Goal: Transaction & Acquisition: Purchase product/service

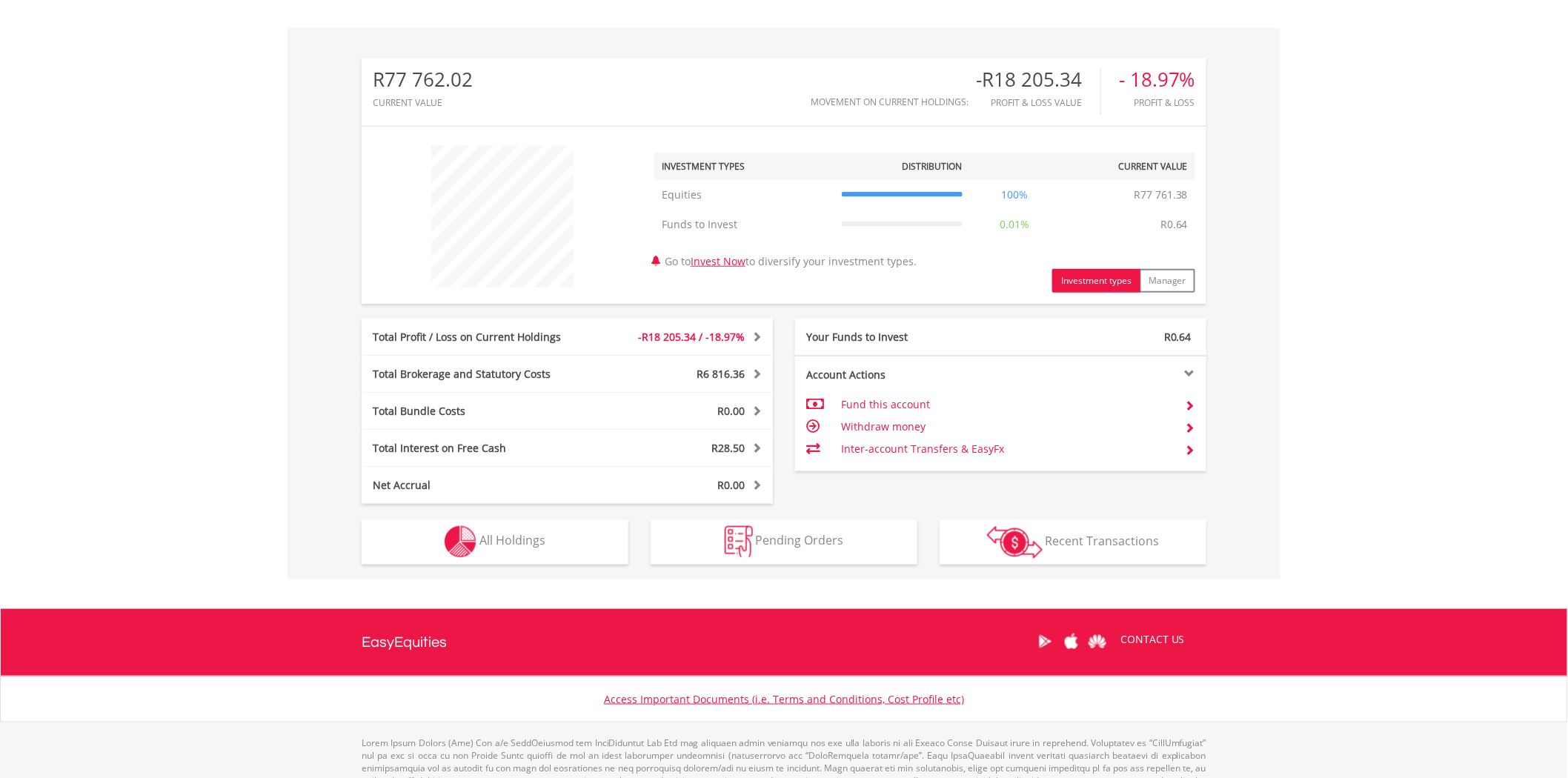
scroll to position [474, 0]
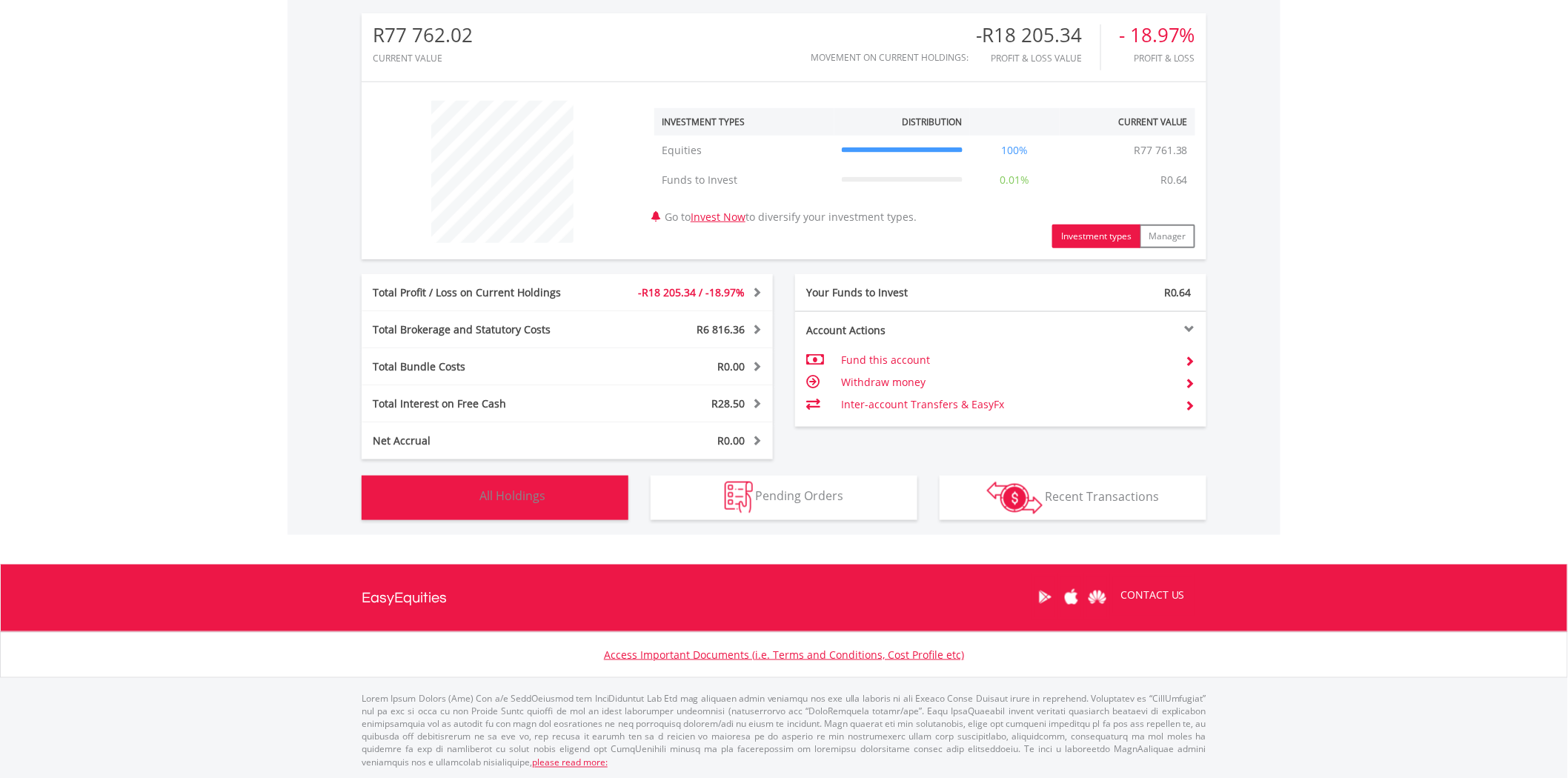
click at [521, 495] on span "All Holdings" at bounding box center [513, 496] width 66 height 17
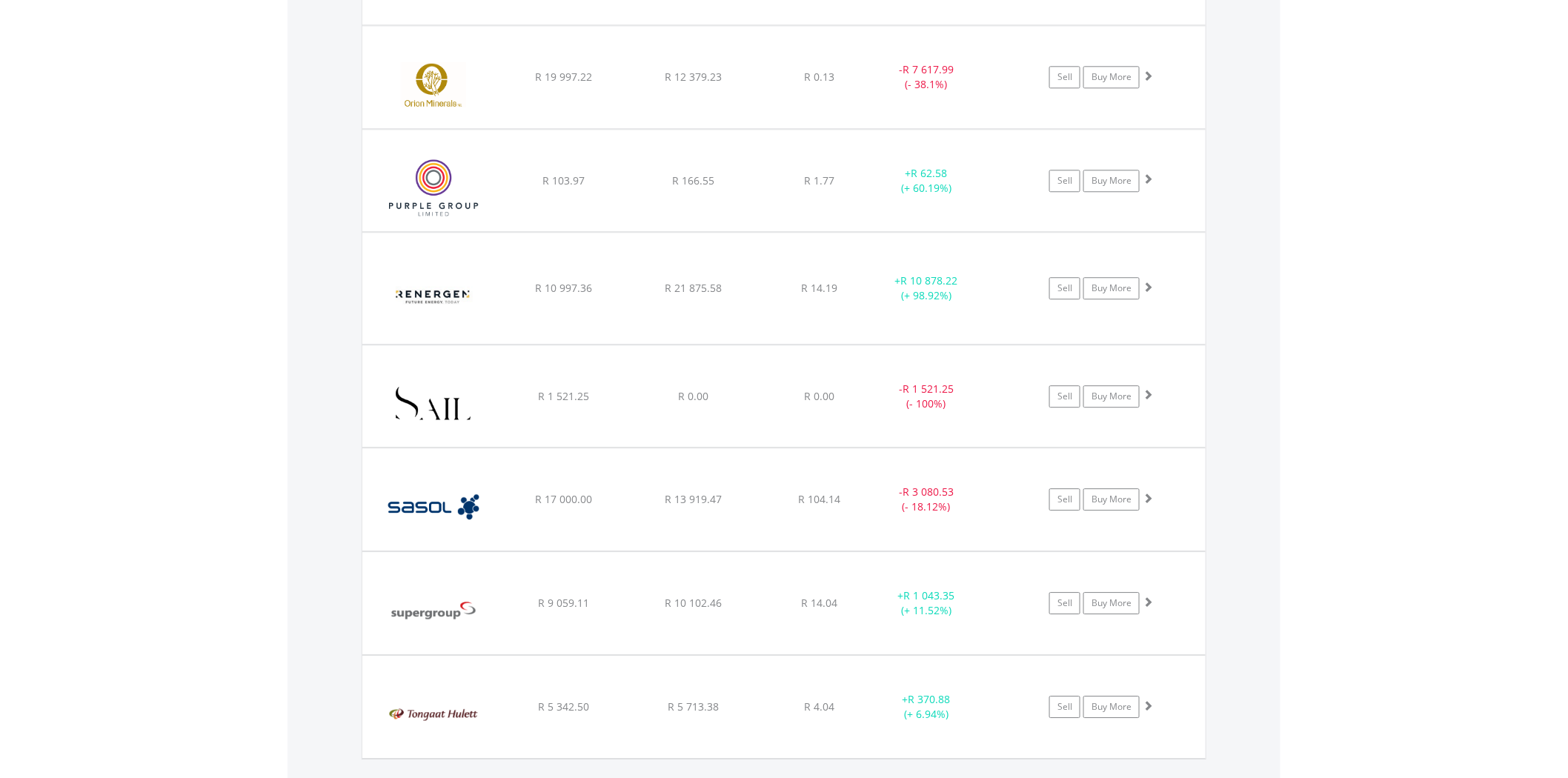
scroll to position [1614, 0]
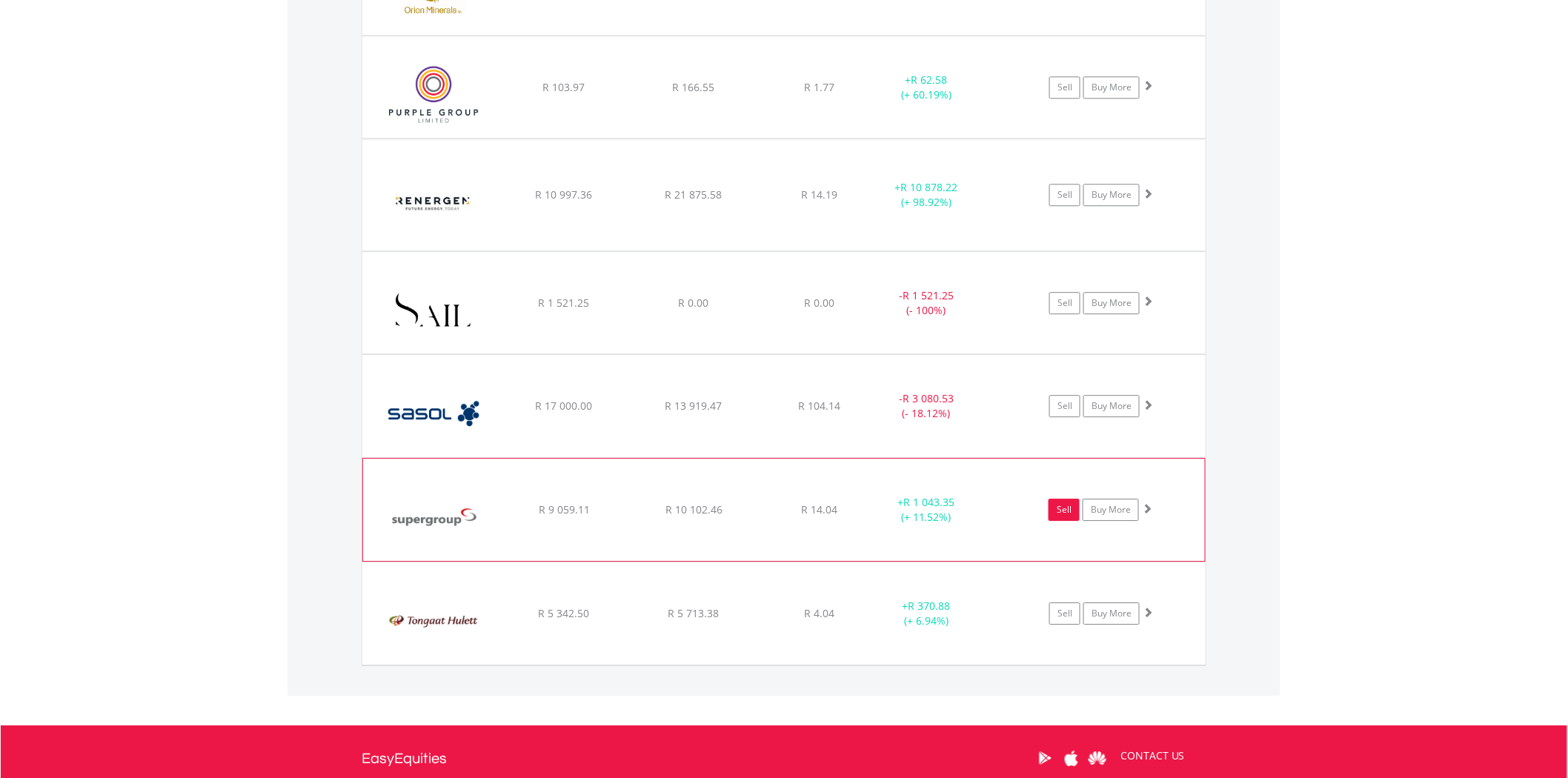
click at [1059, 512] on link "Sell" at bounding box center [1064, 510] width 31 height 22
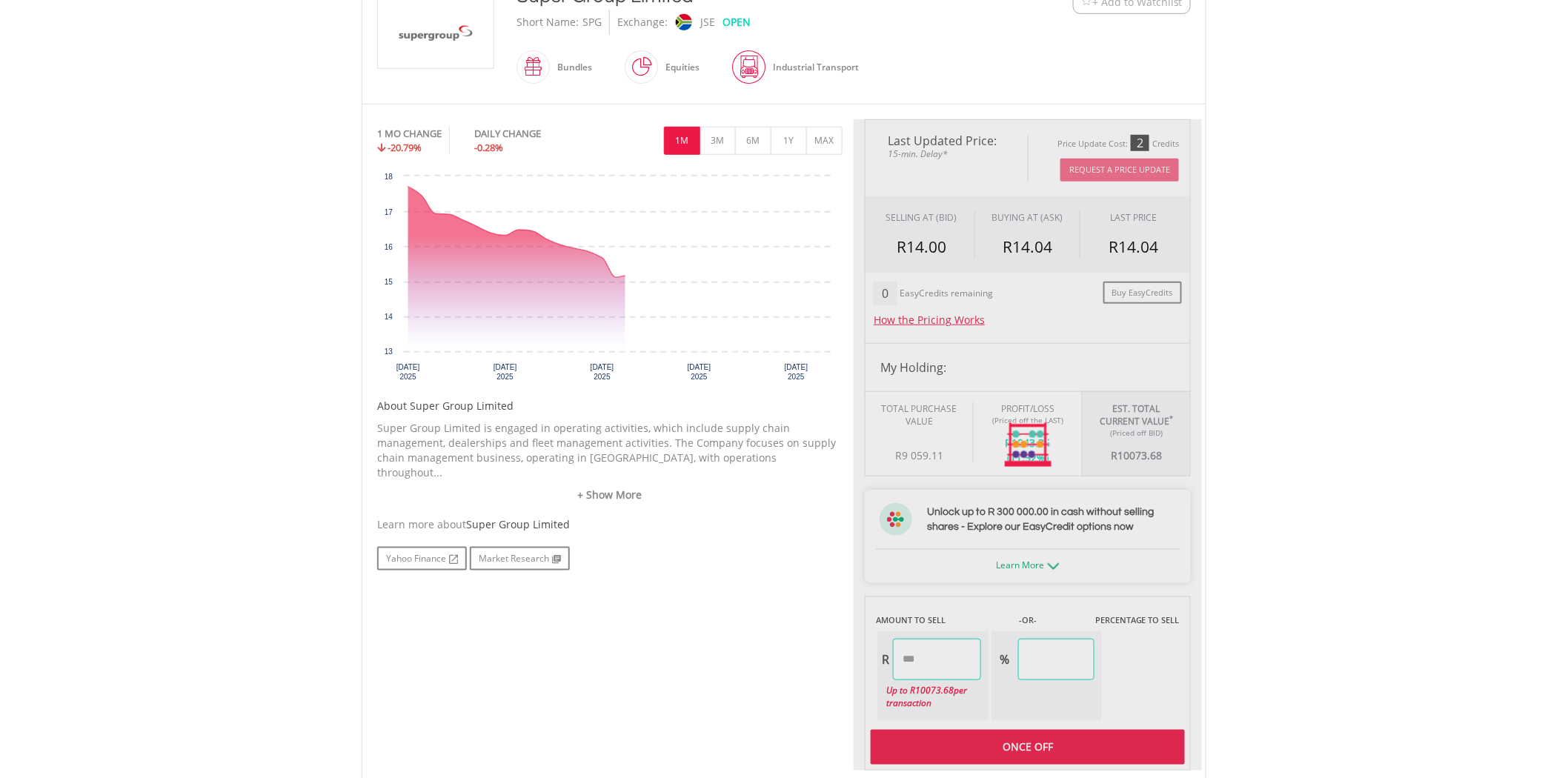
scroll to position [493, 0]
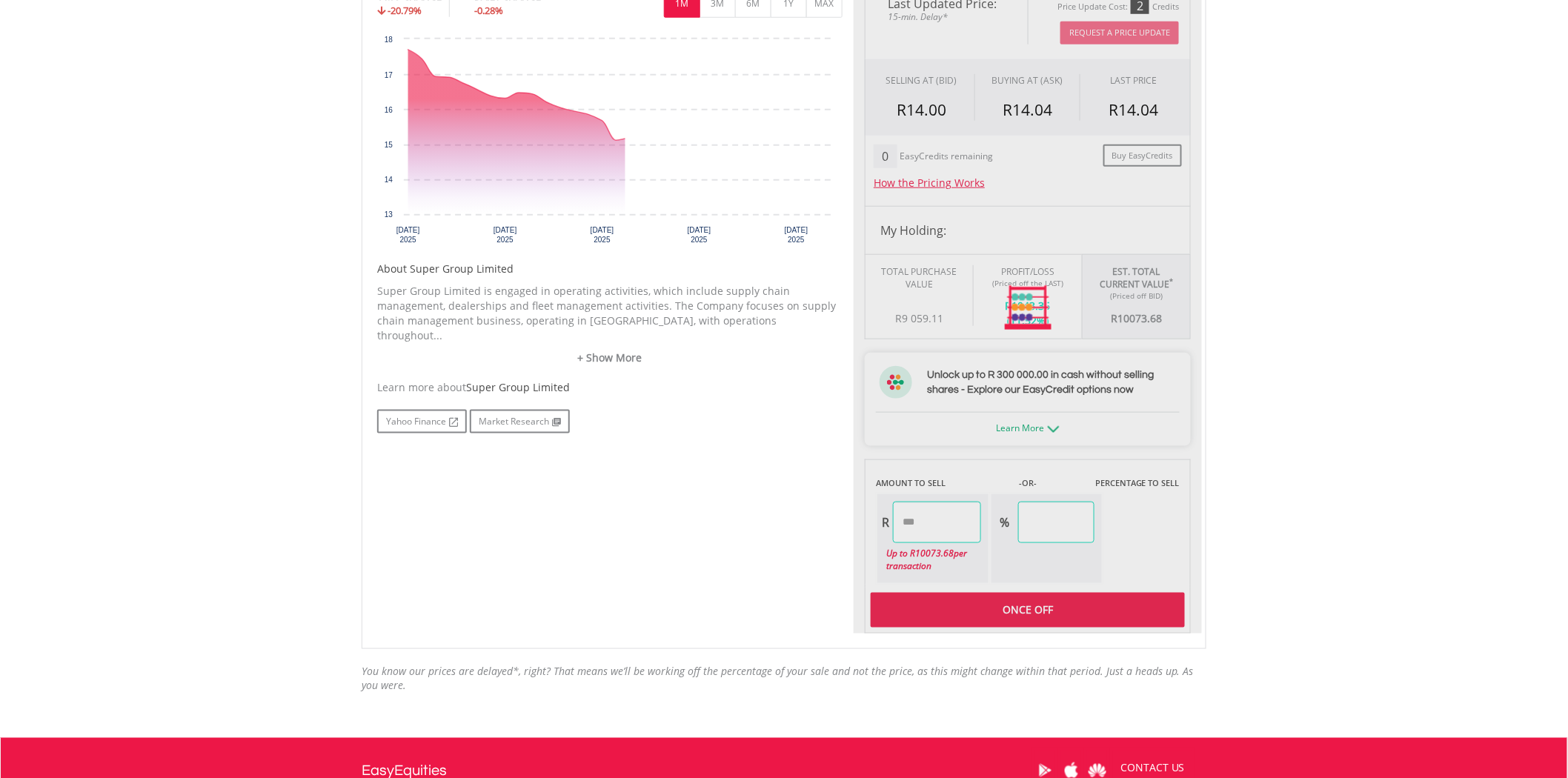
type input "********"
type input "******"
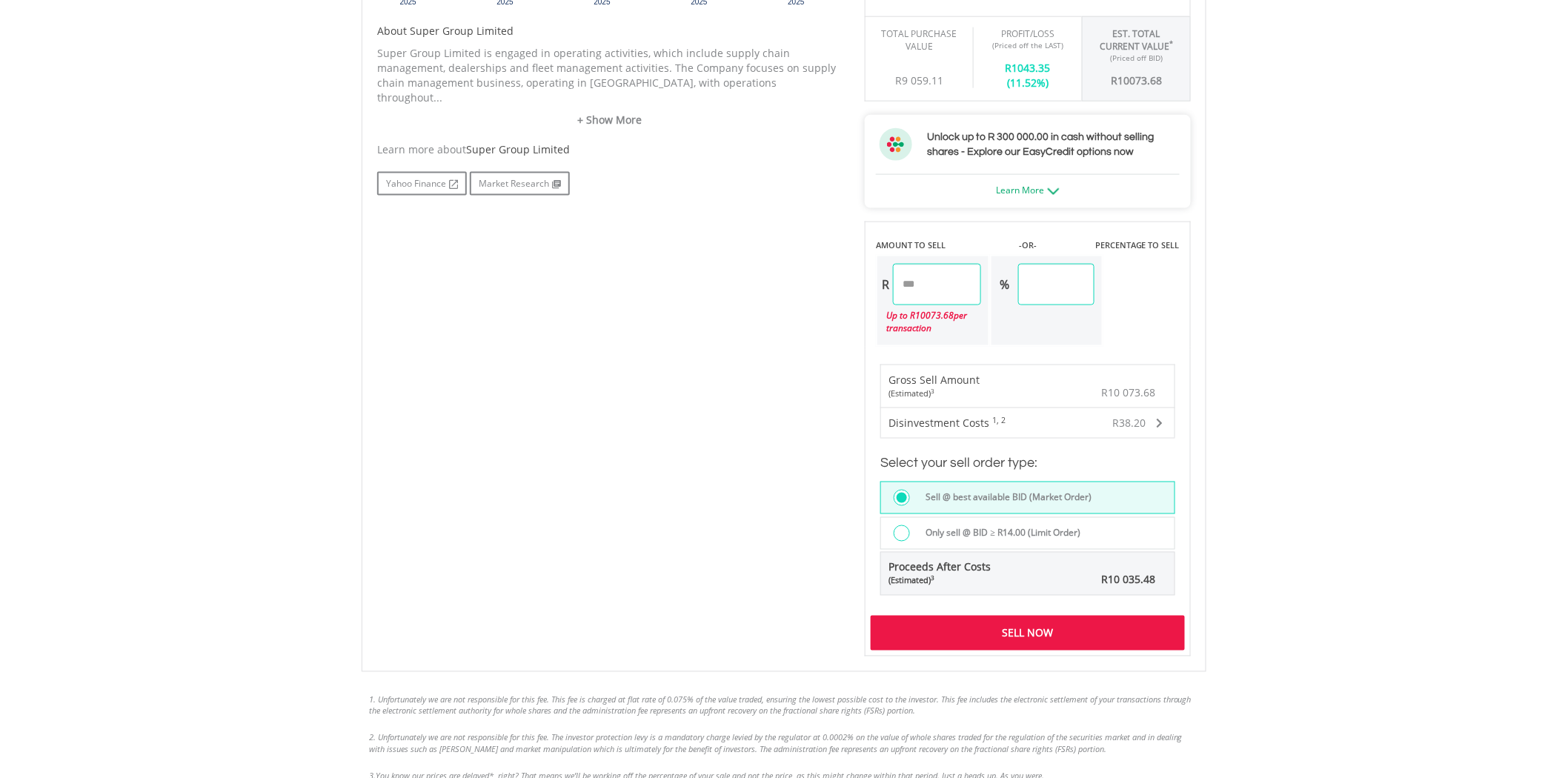
scroll to position [741, 0]
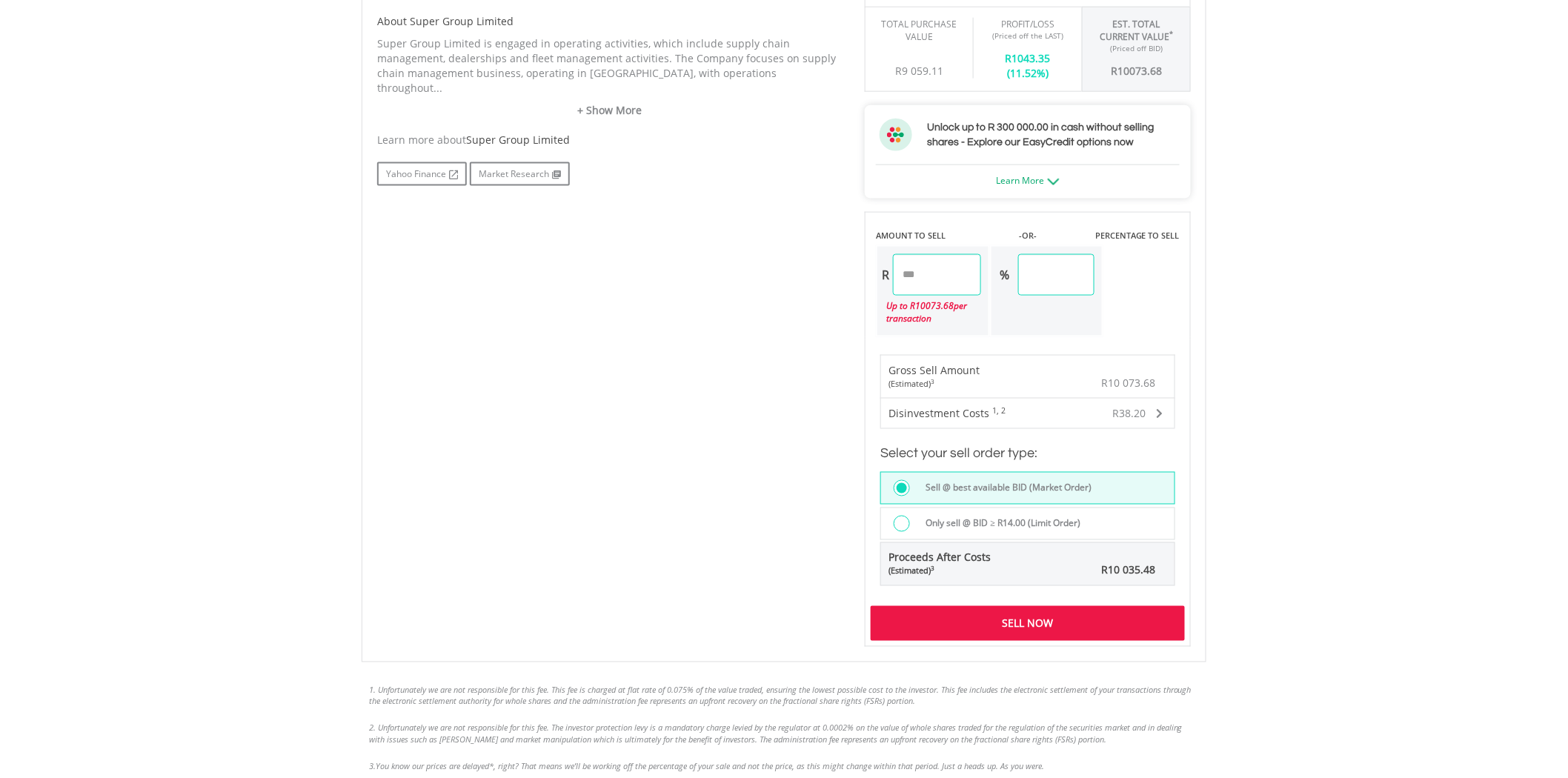
click at [1034, 625] on div "Sell Now" at bounding box center [1028, 623] width 314 height 34
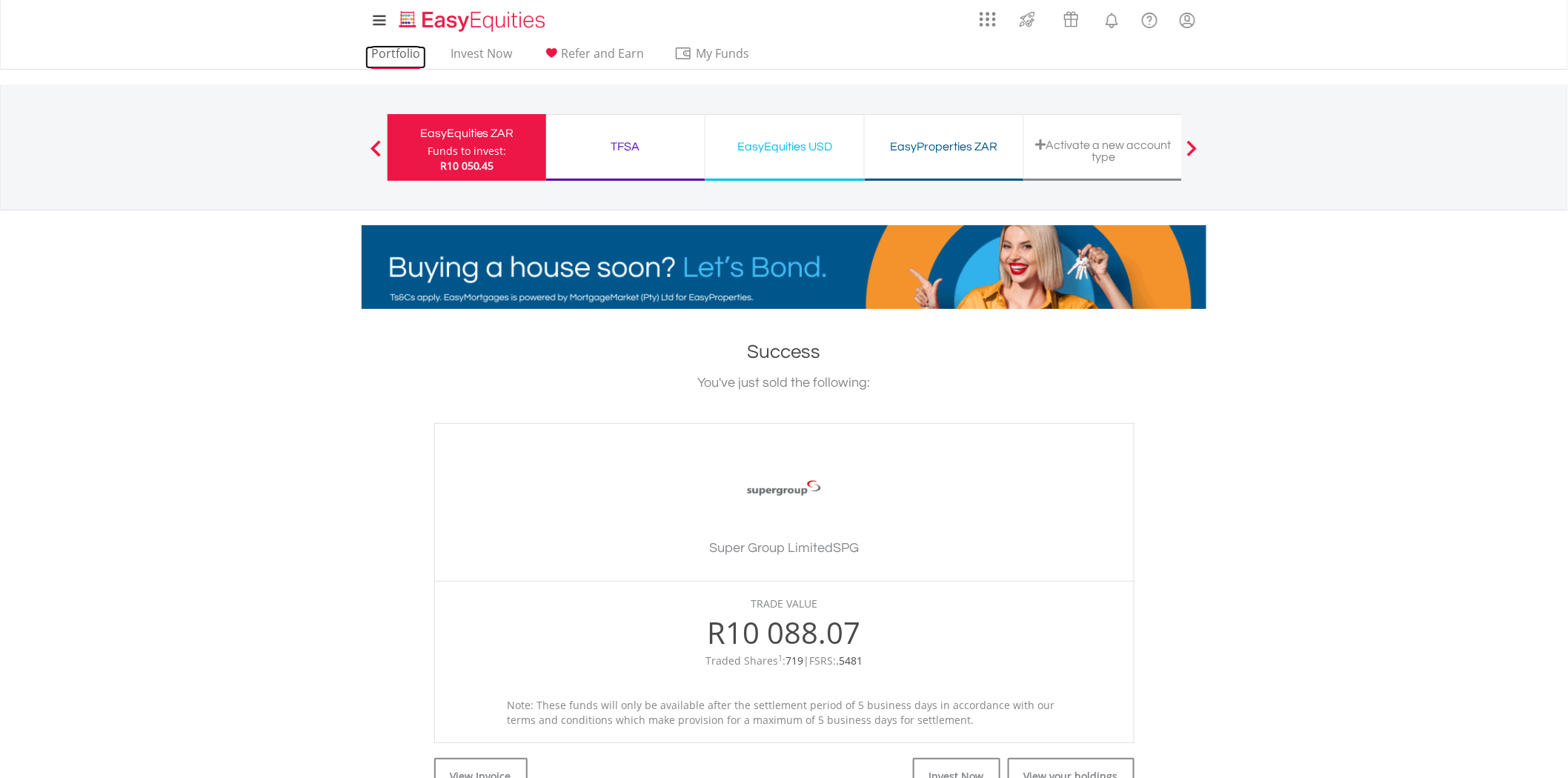
click at [402, 51] on link "Portfolio" at bounding box center [395, 58] width 61 height 23
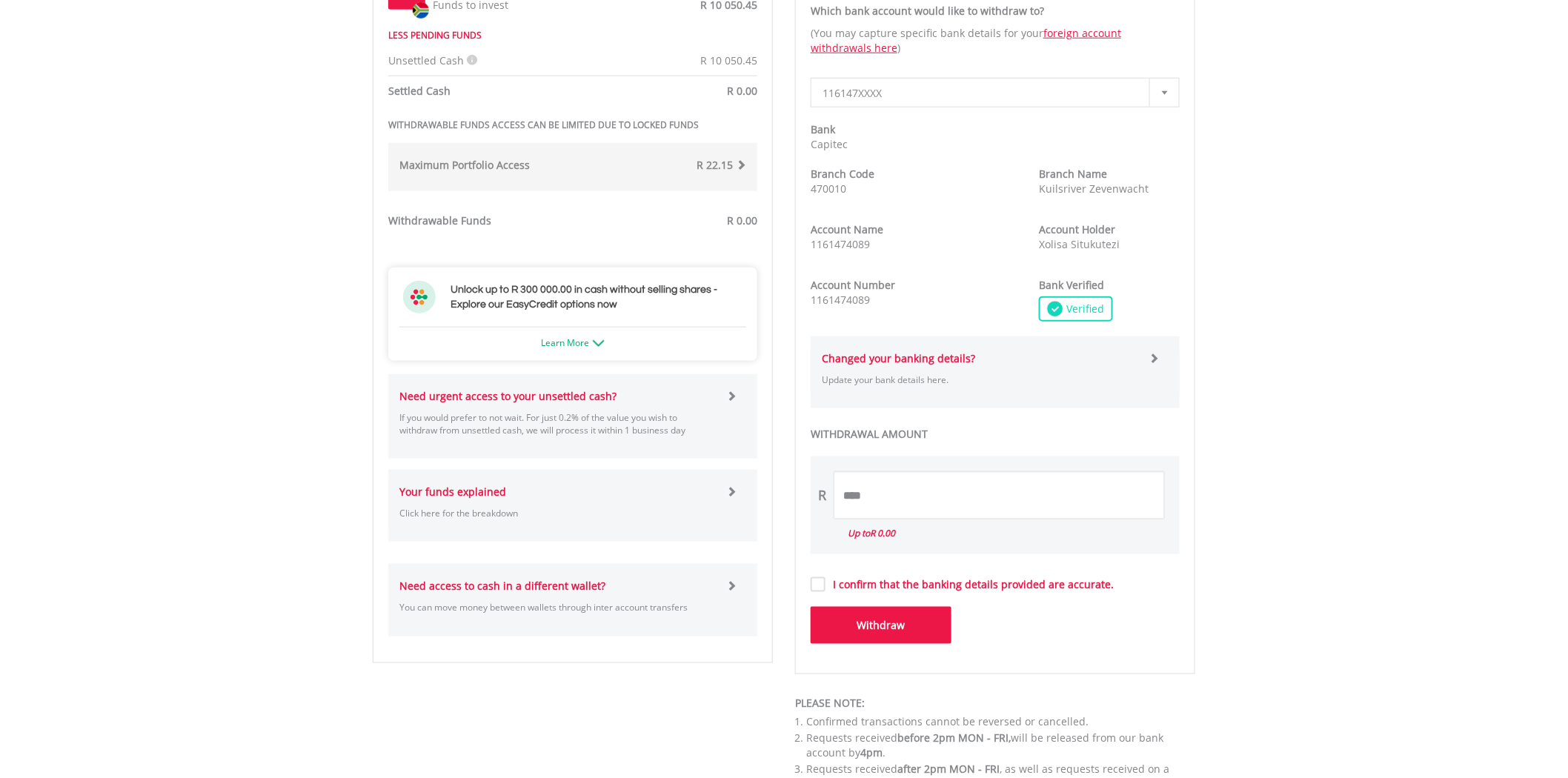
scroll to position [576, 0]
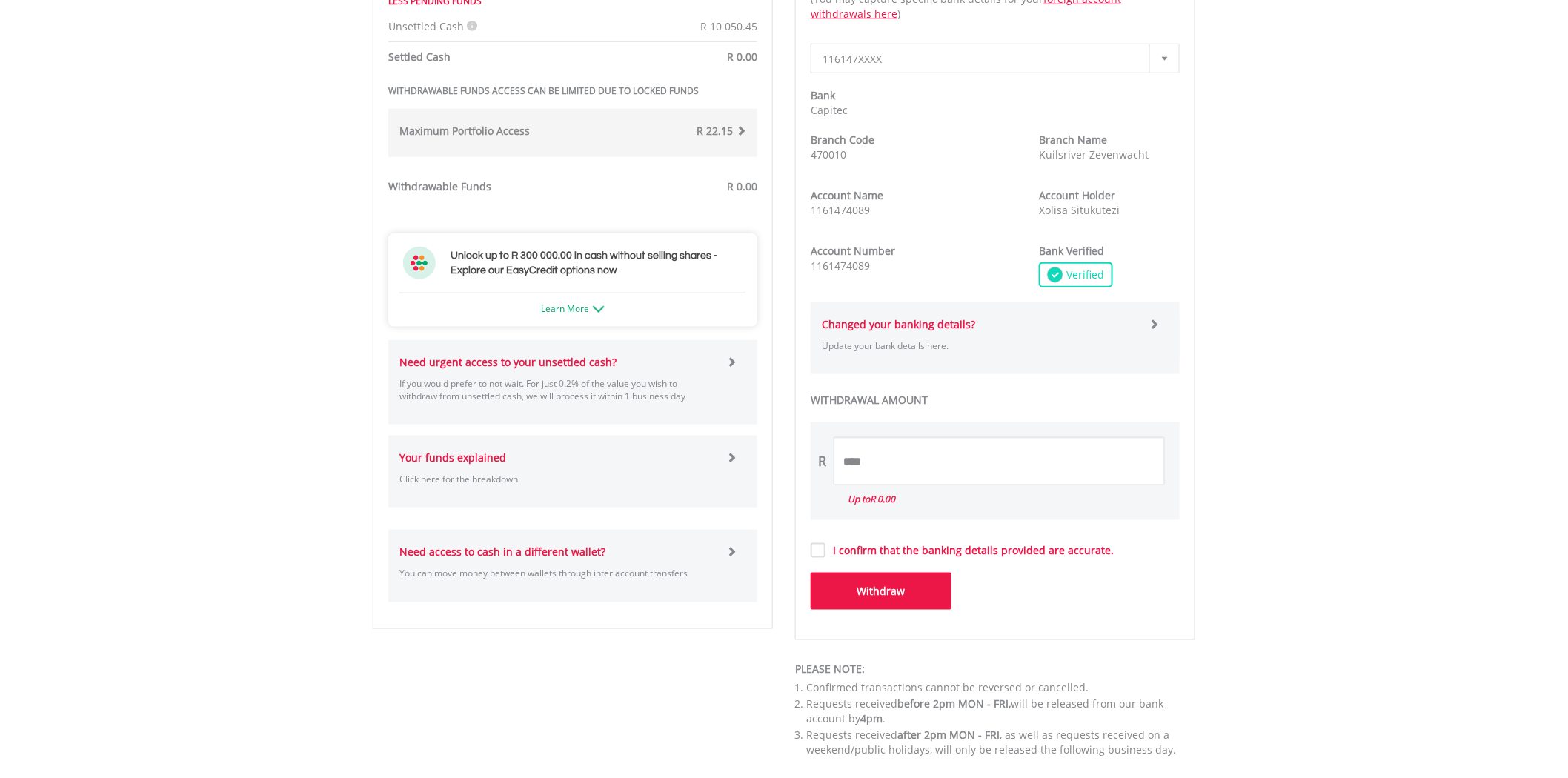
click at [611, 382] on p "If you would prefer to not wait. For just 0.2% of the value you wish to withdra…" at bounding box center [557, 389] width 316 height 25
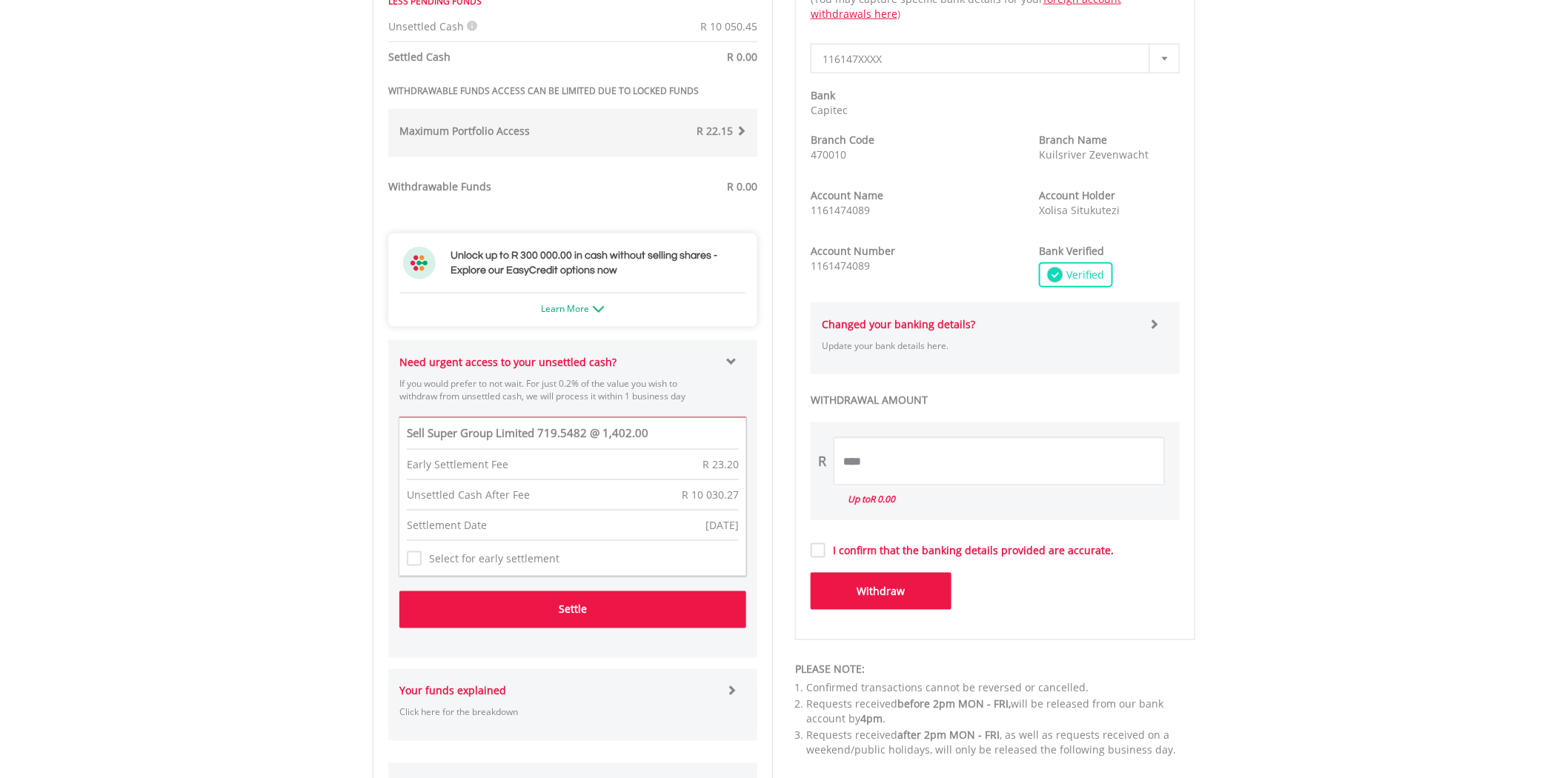
click at [561, 610] on button "Settle" at bounding box center [572, 610] width 347 height 37
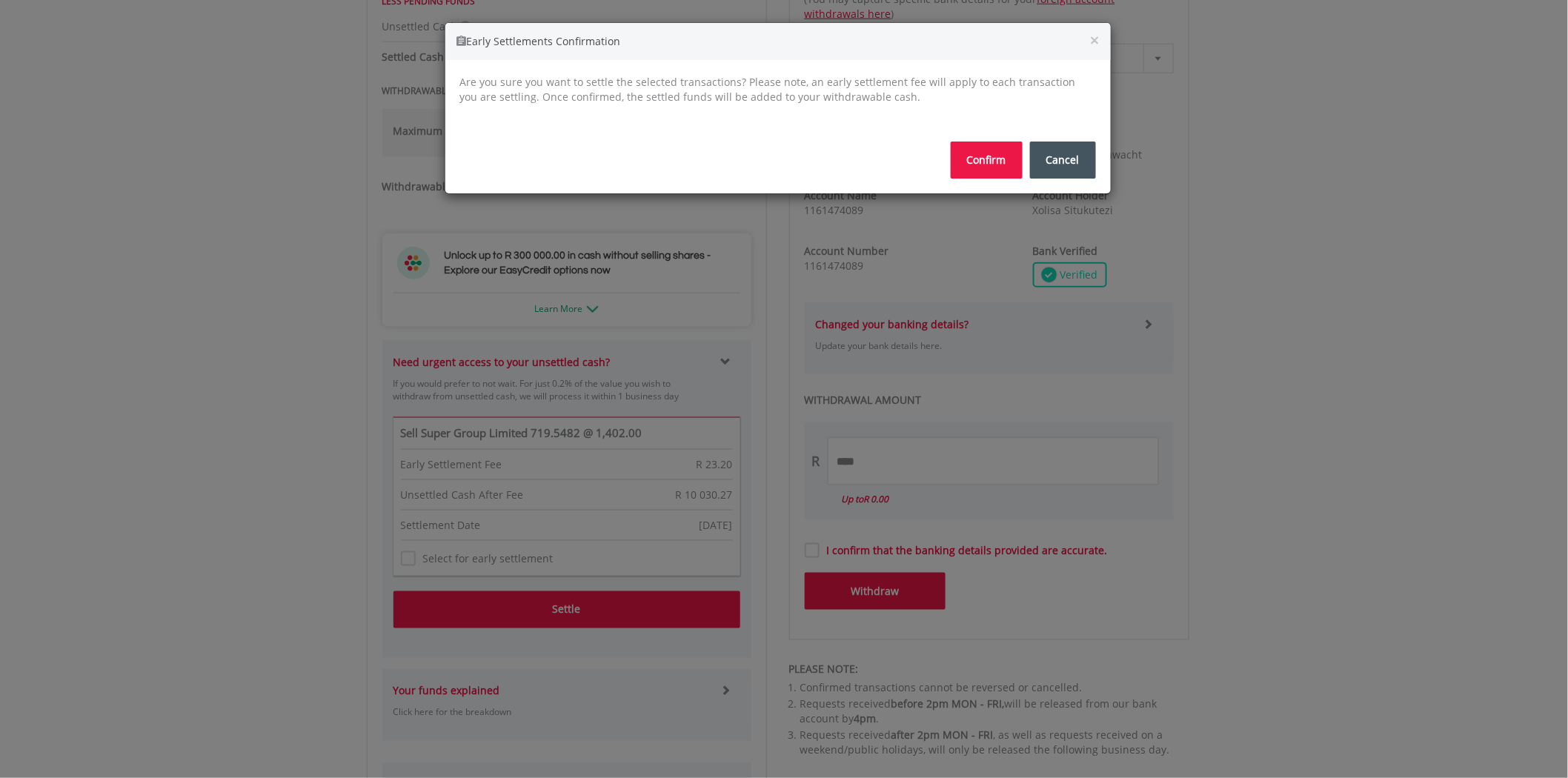
click at [990, 156] on button "Confirm" at bounding box center [987, 160] width 72 height 37
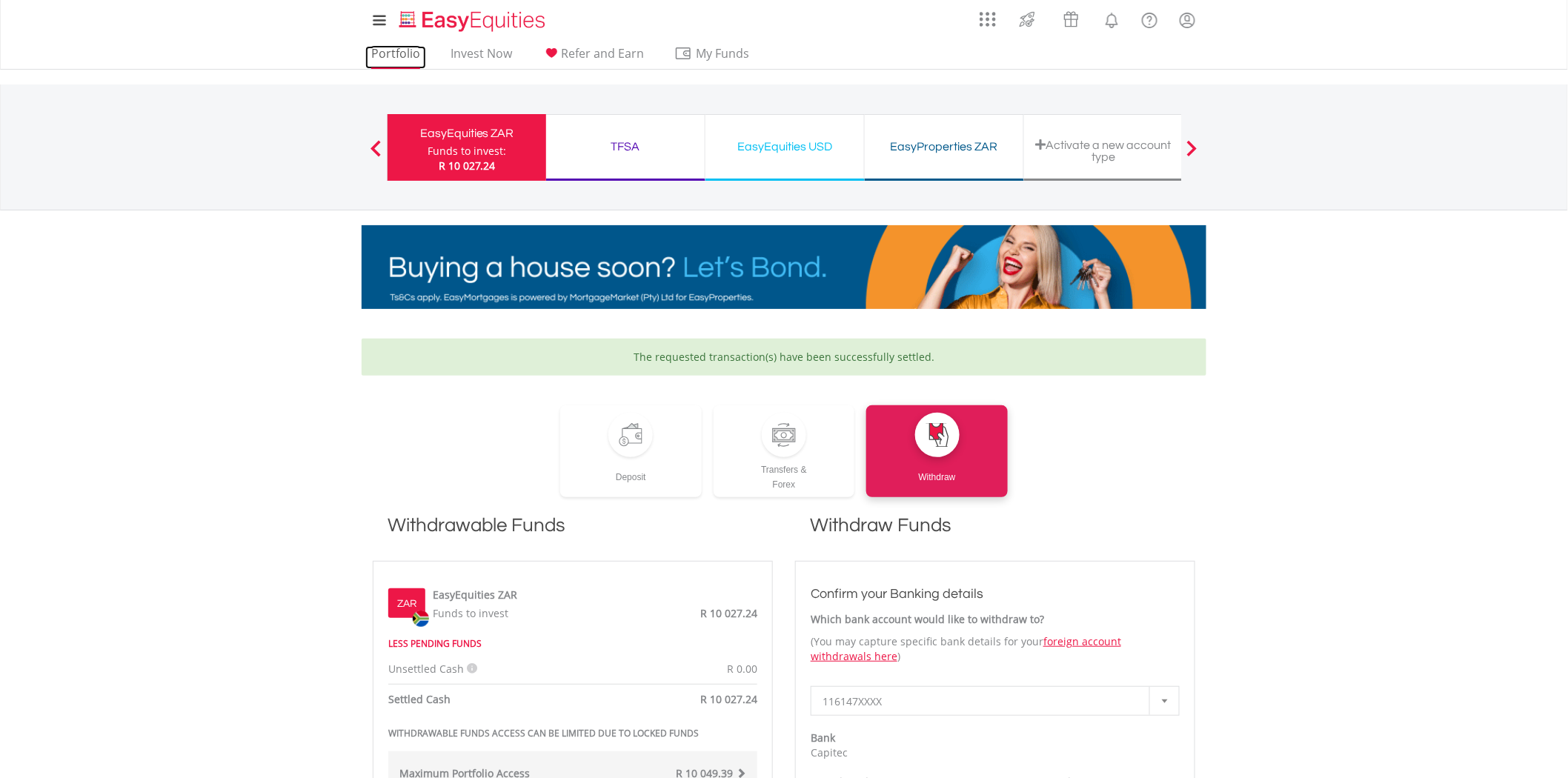
click at [377, 57] on link "Portfolio" at bounding box center [395, 58] width 61 height 23
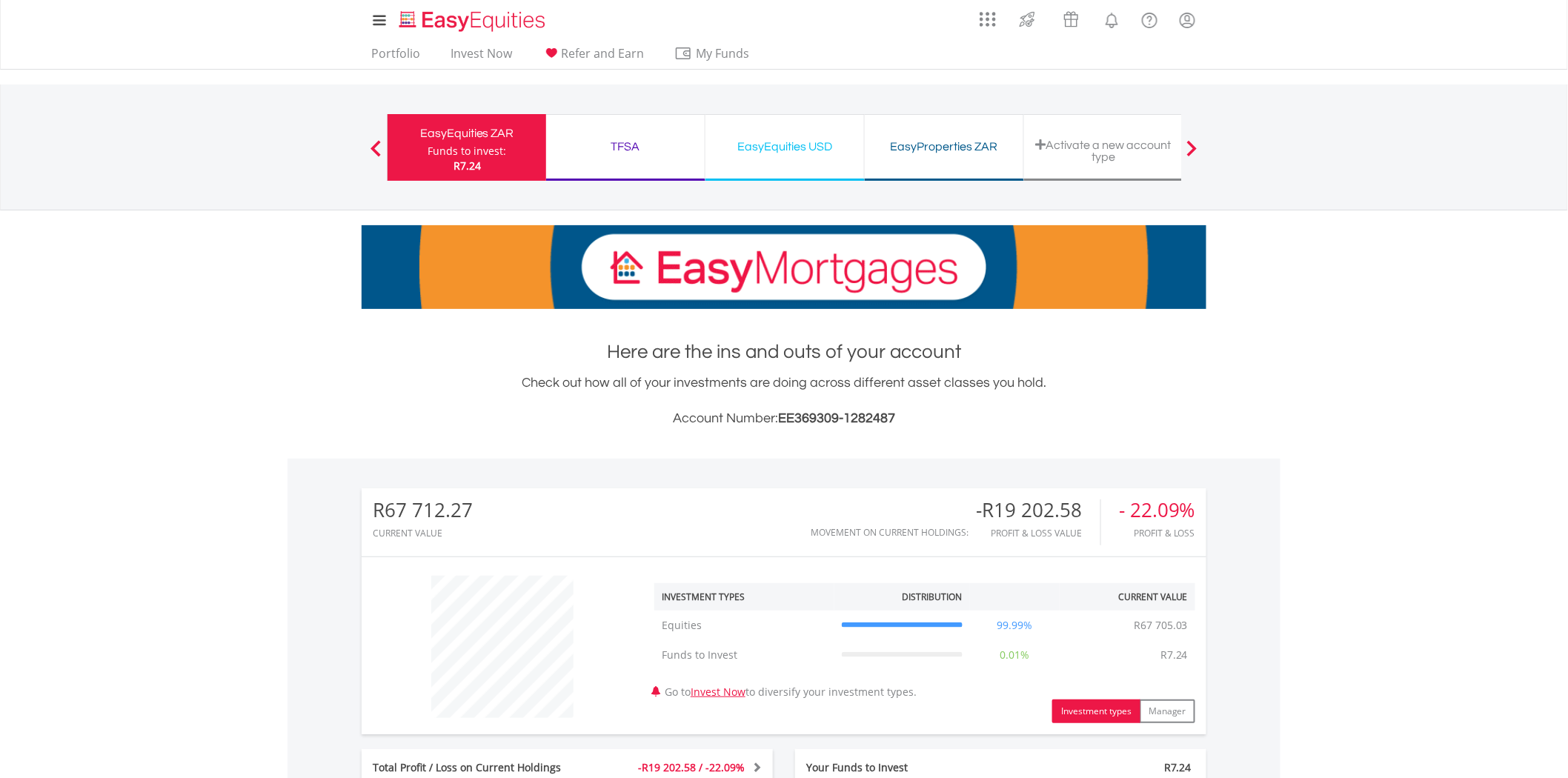
scroll to position [474, 0]
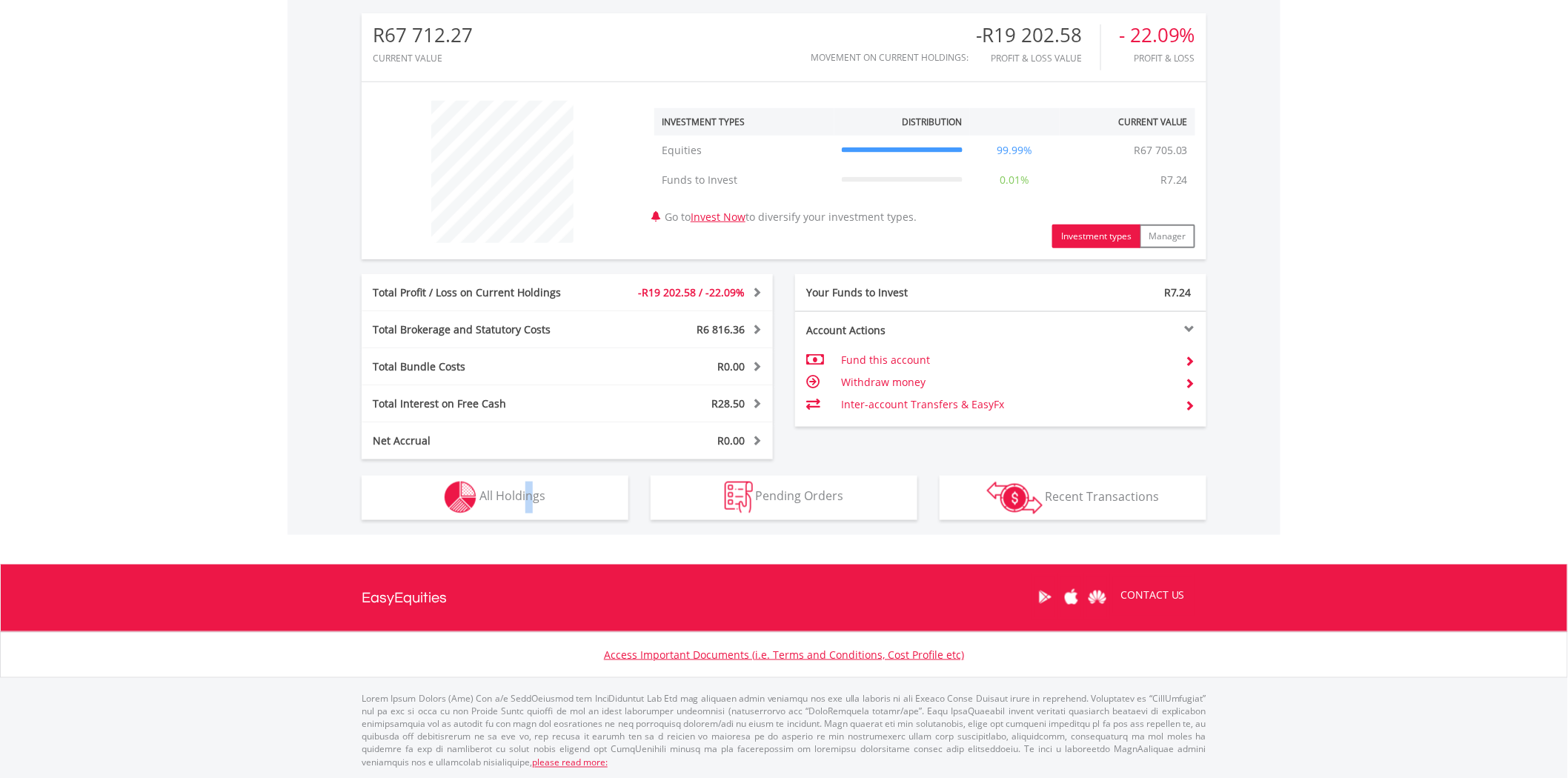
click at [530, 520] on div "R67 712.27 CURRENT VALUE Movement on Current Holdings: -R19 202.58 Profit & Los…" at bounding box center [783, 259] width 993 height 552
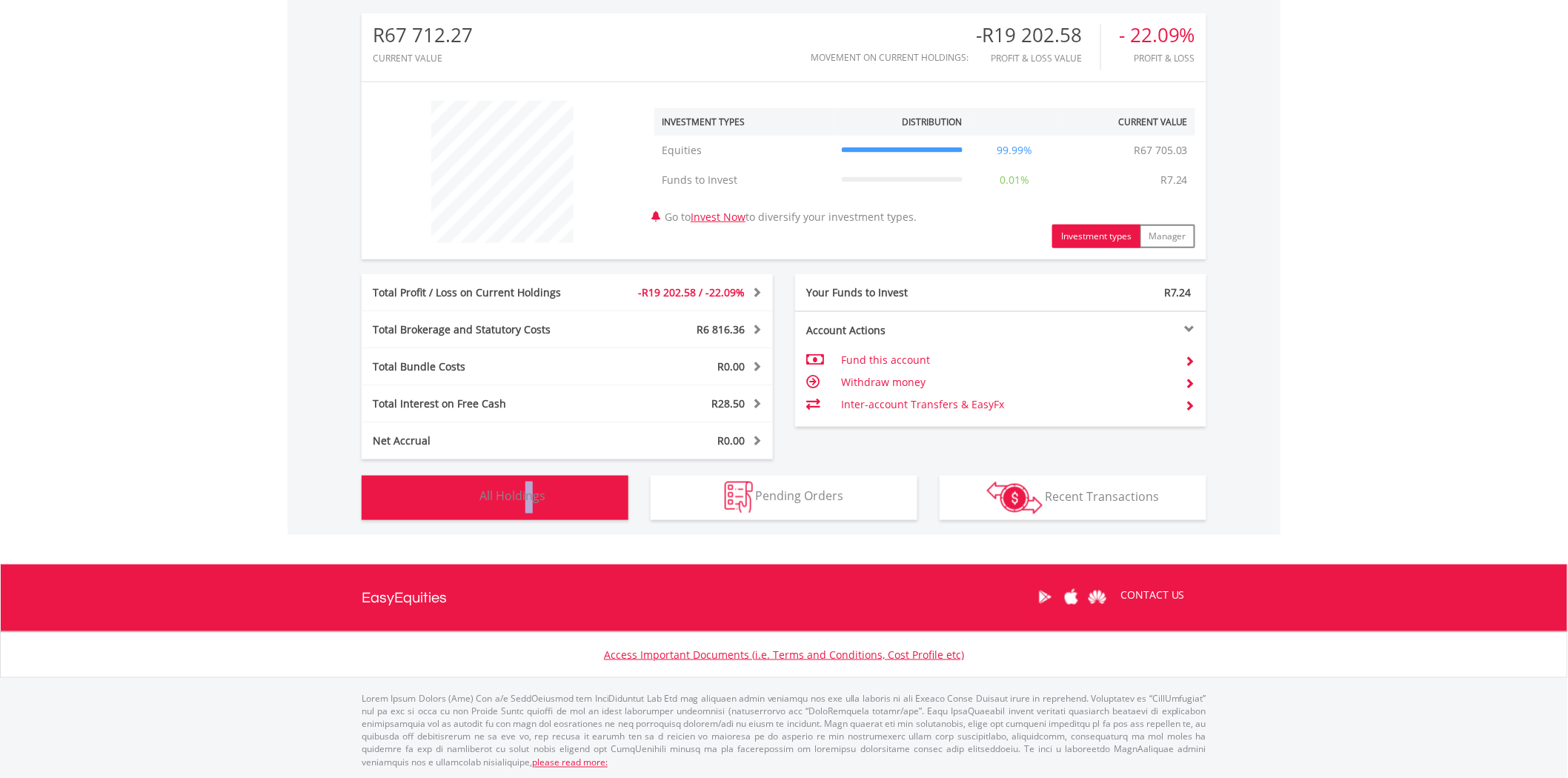
click at [531, 489] on span "All Holdings" at bounding box center [513, 496] width 66 height 17
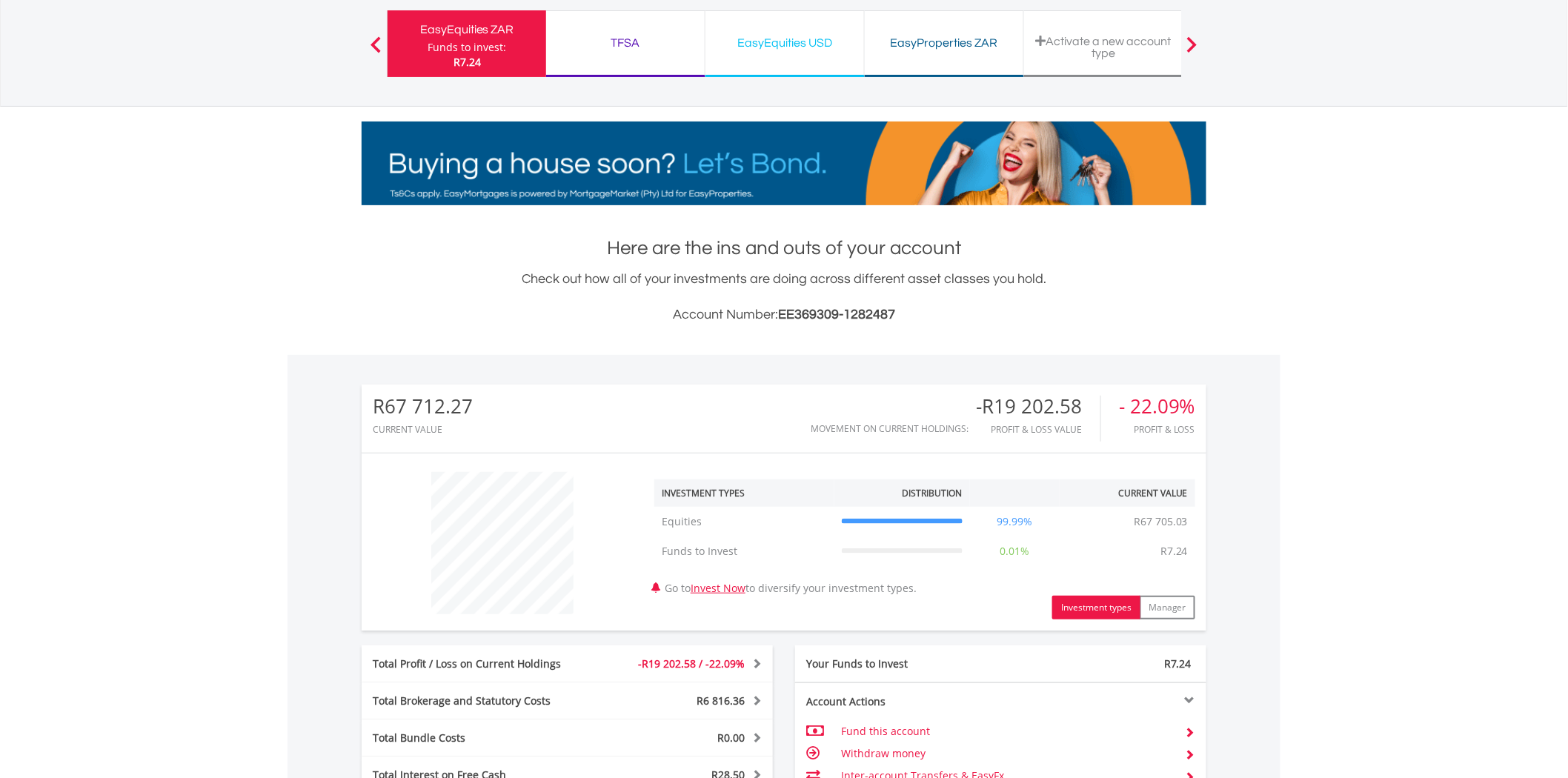
scroll to position [0, 0]
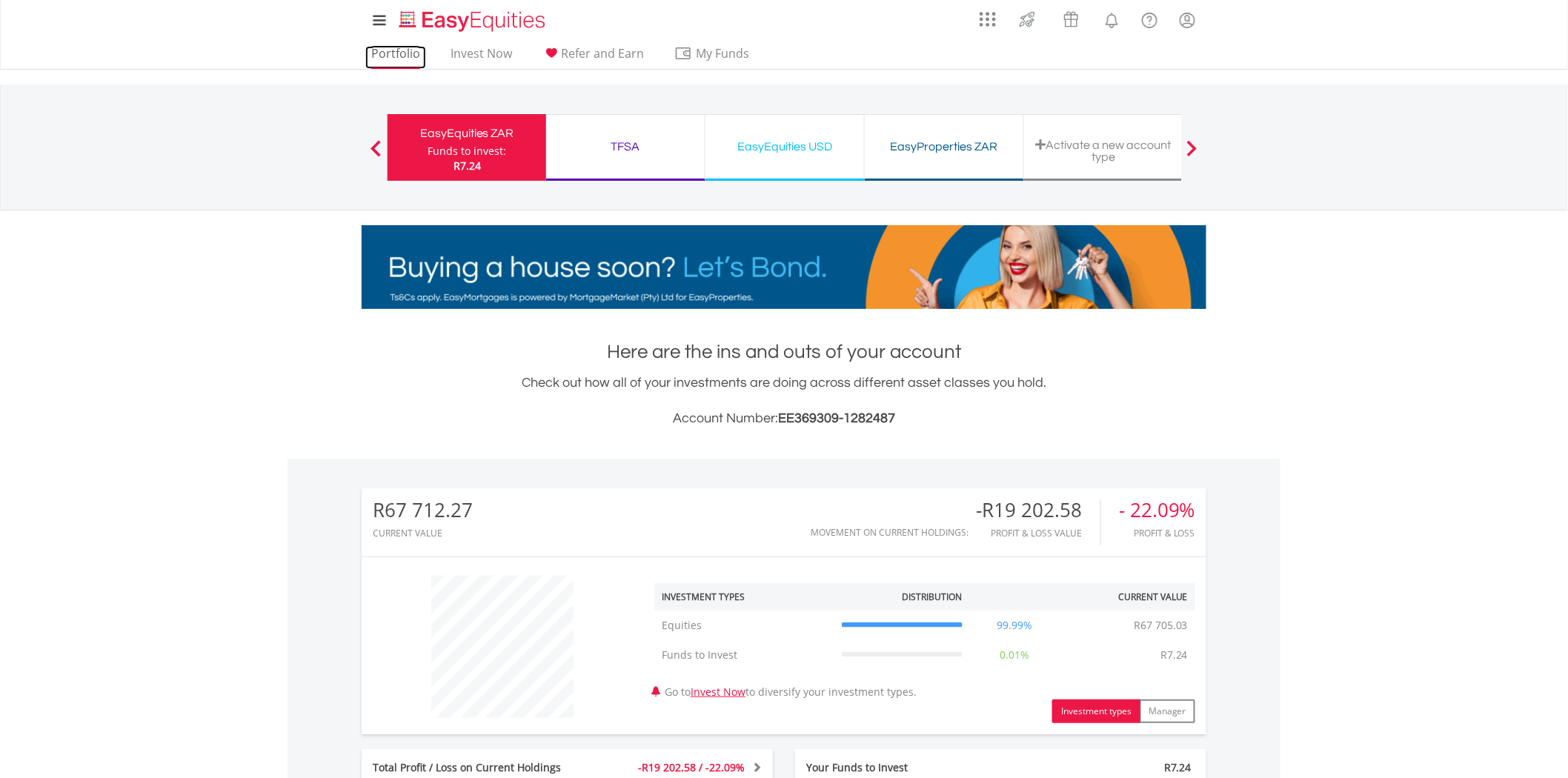
click at [396, 62] on link "Portfolio" at bounding box center [395, 58] width 61 height 23
